Goal: Information Seeking & Learning: Learn about a topic

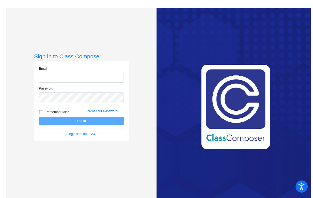
click at [49, 77] on input "email" at bounding box center [81, 78] width 85 height 10
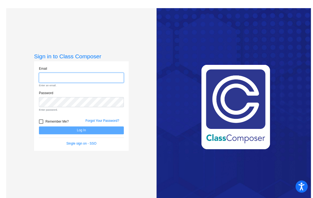
click at [74, 81] on input "email" at bounding box center [81, 78] width 85 height 10
type input "[EMAIL_ADDRESS][DOMAIN_NAME]"
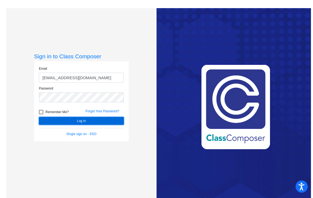
click at [78, 120] on button "Log In" at bounding box center [81, 121] width 85 height 8
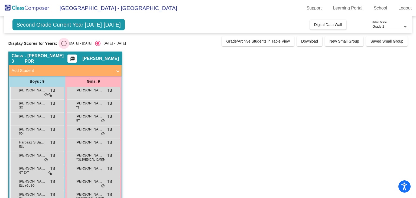
click at [63, 42] on div "Select an option" at bounding box center [63, 43] width 5 height 5
click at [64, 46] on input "[DATE] - [DATE]" at bounding box center [64, 46] width 0 height 0
radio input "true"
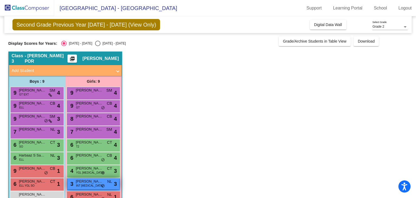
click at [94, 183] on span "[PERSON_NAME]" at bounding box center [89, 180] width 27 height 5
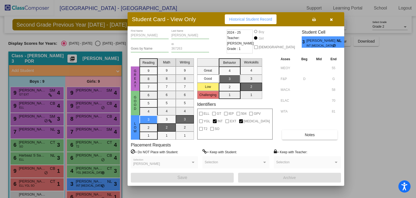
click at [254, 21] on span "Historical Student Record" at bounding box center [250, 19] width 43 height 4
click at [192, 161] on div at bounding box center [193, 162] width 5 height 4
click at [91, 146] on div at bounding box center [208, 99] width 416 height 198
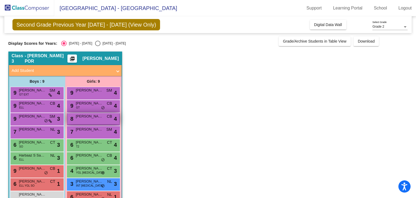
click at [89, 118] on div "8 [PERSON_NAME] CB lock do_not_disturb_alt 4" at bounding box center [93, 118] width 52 height 11
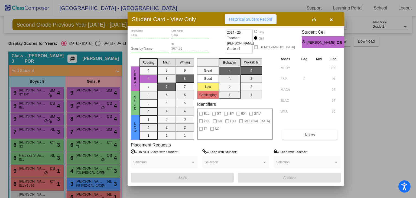
click at [246, 19] on span "Historical Student Record" at bounding box center [250, 19] width 43 height 4
click at [313, 17] on span "button" at bounding box center [331, 19] width 3 height 4
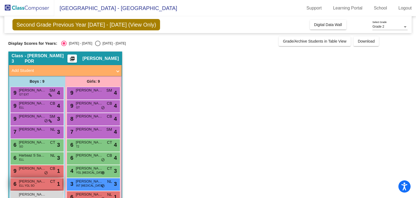
click at [36, 185] on div "6 [PERSON_NAME] ELL YGL SO CT lock do_not_disturb_alt 1" at bounding box center [37, 183] width 52 height 11
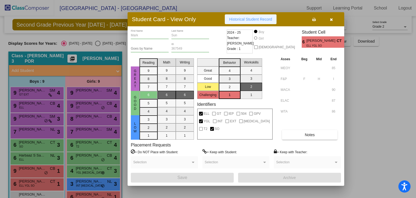
click at [254, 19] on span "Historical Student Record" at bounding box center [250, 19] width 43 height 4
click at [242, 23] on button "Historical Student Record" at bounding box center [251, 19] width 52 height 10
click at [313, 19] on icon "button" at bounding box center [331, 20] width 3 height 4
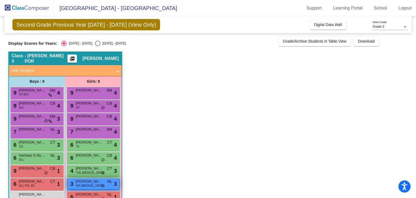
click at [96, 185] on div "3 [PERSON_NAME] INT [MEDICAL_DATA] NL lock do_not_disturb_alt 3" at bounding box center [93, 183] width 52 height 11
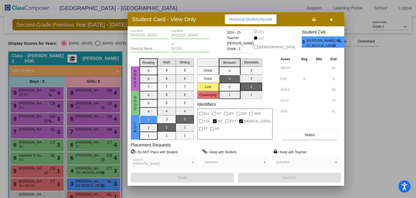
click at [238, 18] on span "Historical Student Record" at bounding box center [250, 19] width 43 height 4
click at [313, 20] on icon "button" at bounding box center [331, 20] width 3 height 4
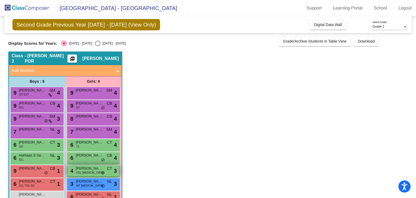
click at [84, 172] on span "YGL [MEDICAL_DATA]" at bounding box center [90, 172] width 28 height 4
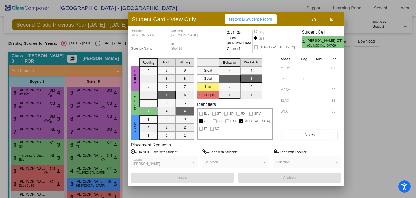
click at [240, 18] on span "Historical Student Record" at bounding box center [250, 19] width 43 height 4
click at [313, 20] on icon "button" at bounding box center [331, 20] width 3 height 4
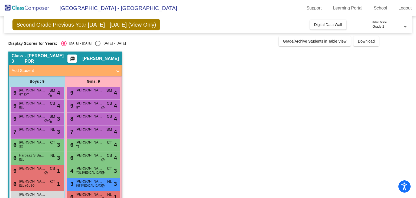
scroll to position [14, 0]
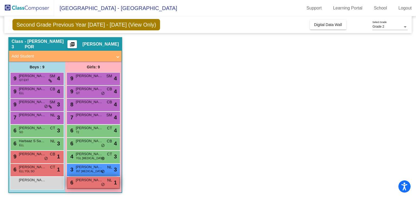
click at [88, 180] on span "[PERSON_NAME]" at bounding box center [89, 179] width 27 height 5
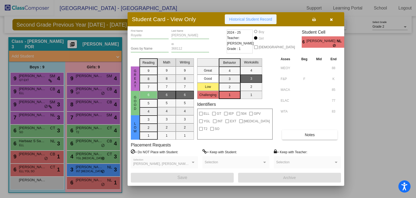
click at [250, 17] on span "Historical Student Record" at bounding box center [250, 19] width 43 height 4
click at [313, 19] on icon "button" at bounding box center [331, 20] width 3 height 4
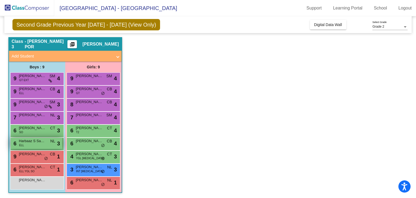
click at [28, 145] on div "6 Harbaaz S Sangha ELL NL lock do_not_disturb_alt 3" at bounding box center [37, 143] width 52 height 11
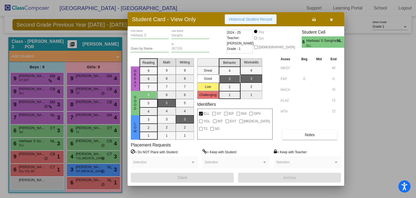
click at [240, 22] on button "Historical Student Record" at bounding box center [251, 19] width 52 height 10
click at [313, 20] on icon "button" at bounding box center [331, 20] width 3 height 4
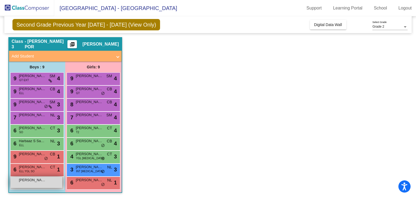
click at [36, 179] on span "[PERSON_NAME]" at bounding box center [32, 179] width 27 height 5
click at [36, 181] on span "[PERSON_NAME]" at bounding box center [32, 179] width 27 height 5
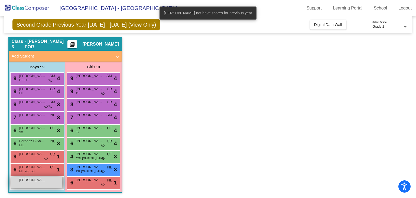
click at [36, 181] on span "[PERSON_NAME]" at bounding box center [32, 179] width 27 height 5
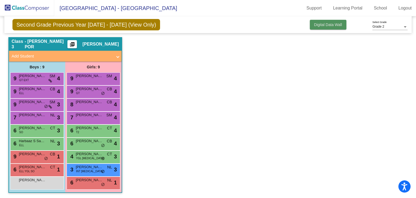
click at [313, 25] on span "Digital Data Wall" at bounding box center [328, 24] width 28 height 4
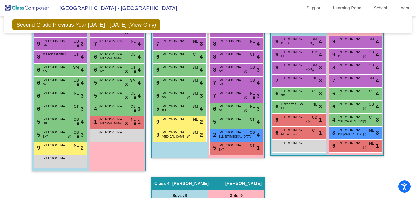
scroll to position [0, 0]
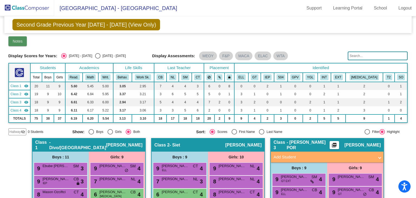
click at [19, 40] on span "Notes" at bounding box center [18, 41] width 10 height 4
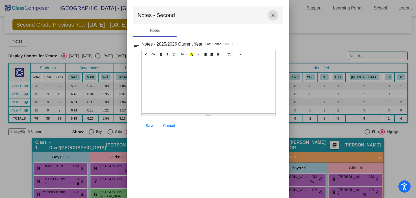
click at [275, 11] on button "close" at bounding box center [272, 15] width 11 height 11
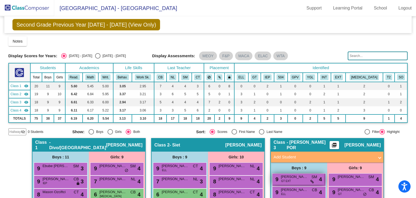
click at [311, 181] on icon at bounding box center [312, 181] width 4 height 4
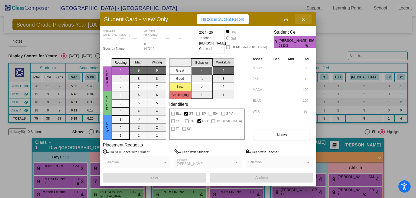
click at [302, 19] on icon "button" at bounding box center [303, 20] width 3 height 4
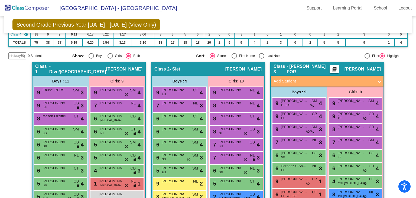
scroll to position [92, 0]
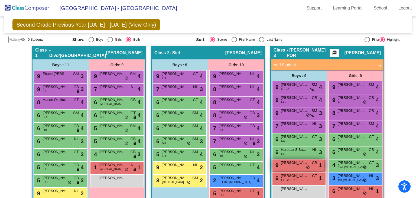
click at [291, 160] on span "[PERSON_NAME]" at bounding box center [294, 162] width 27 height 5
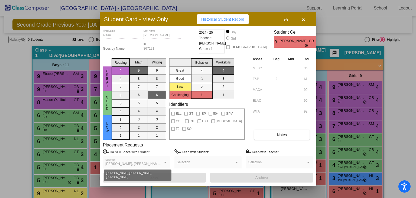
click at [165, 163] on div at bounding box center [165, 162] width 5 height 4
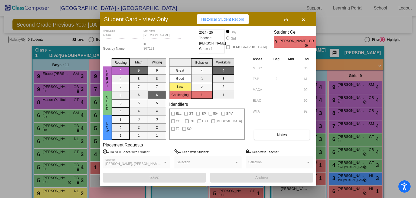
click at [165, 162] on div at bounding box center [165, 161] width 3 height 1
click at [213, 18] on span "Historical Student Record" at bounding box center [222, 19] width 43 height 4
click at [303, 19] on icon "button" at bounding box center [303, 20] width 3 height 4
